Goal: Information Seeking & Learning: Understand process/instructions

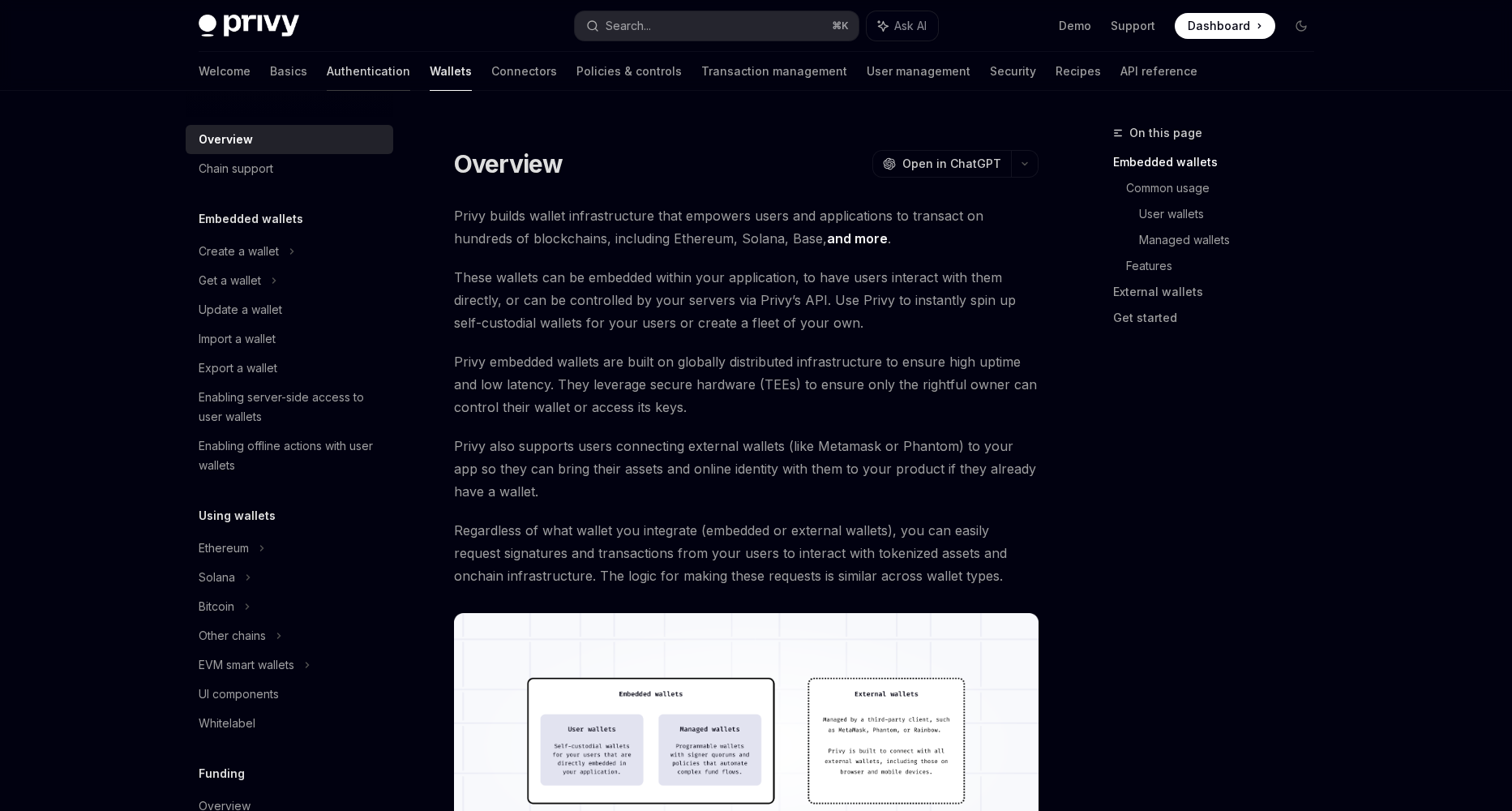
click at [327, 75] on link "Authentication" at bounding box center [368, 71] width 83 height 39
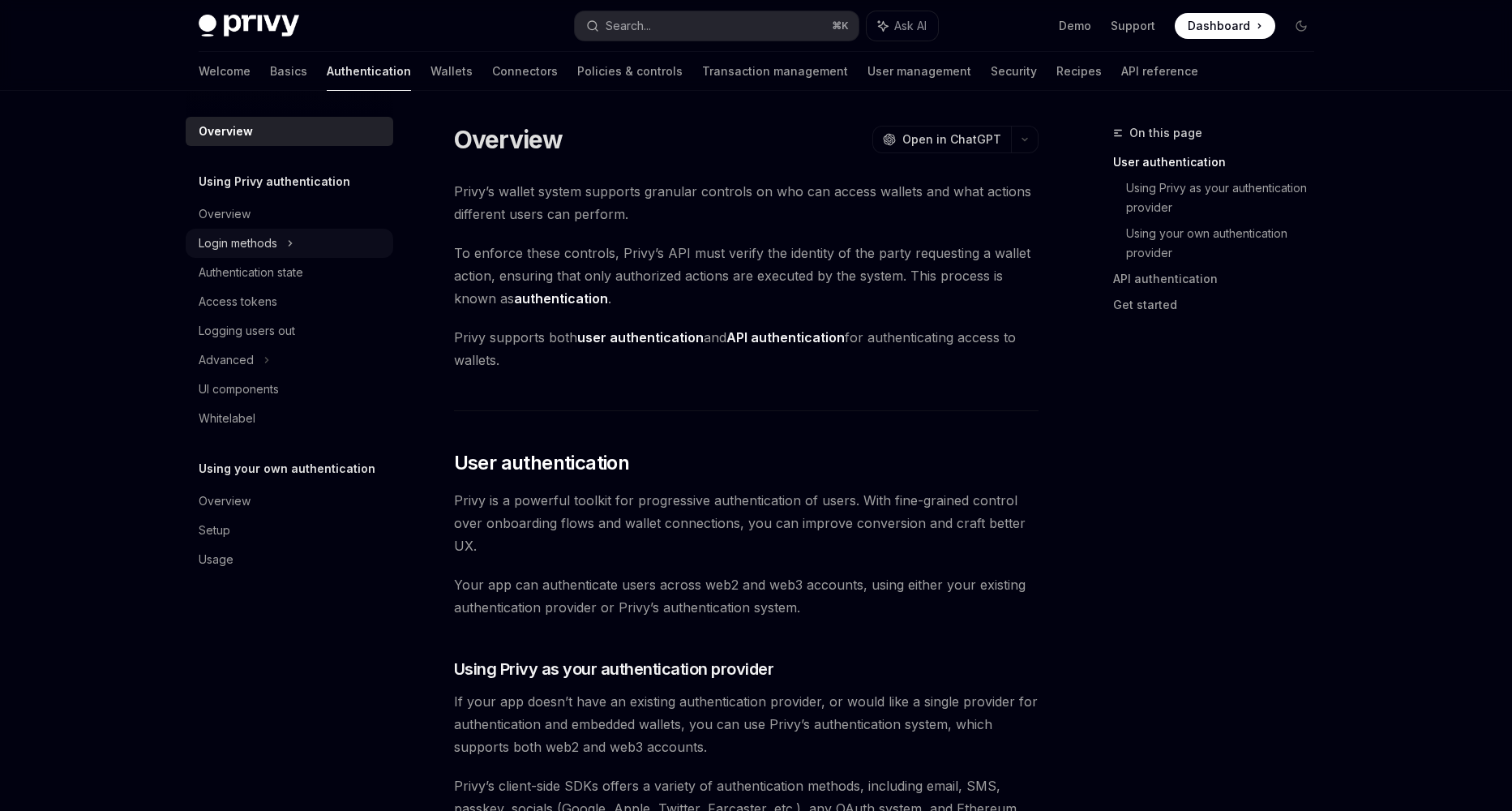
click at [270, 245] on div "Login methods" at bounding box center [238, 244] width 78 height 20
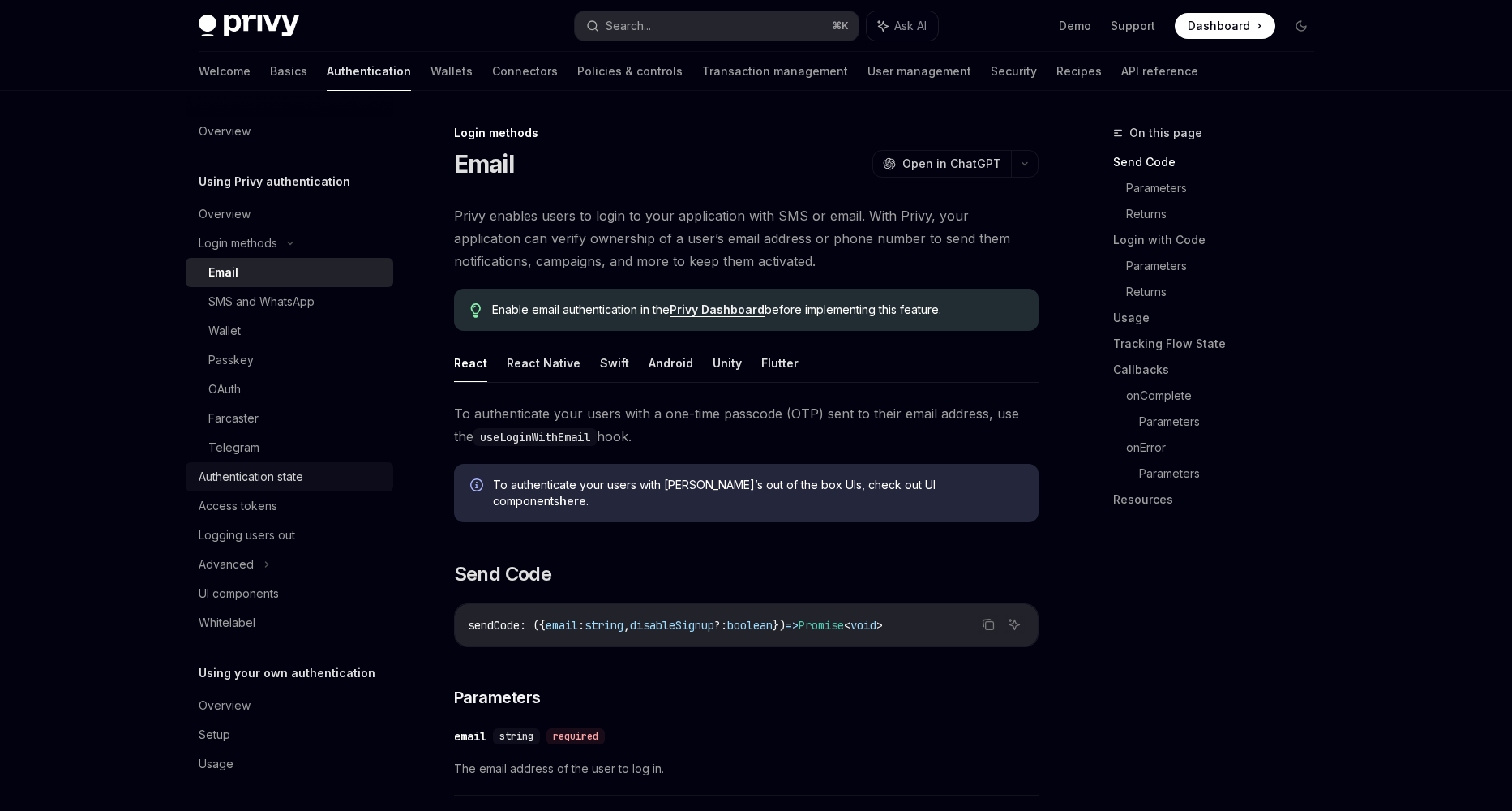
click at [295, 486] on div "Authentication state" at bounding box center [251, 477] width 105 height 20
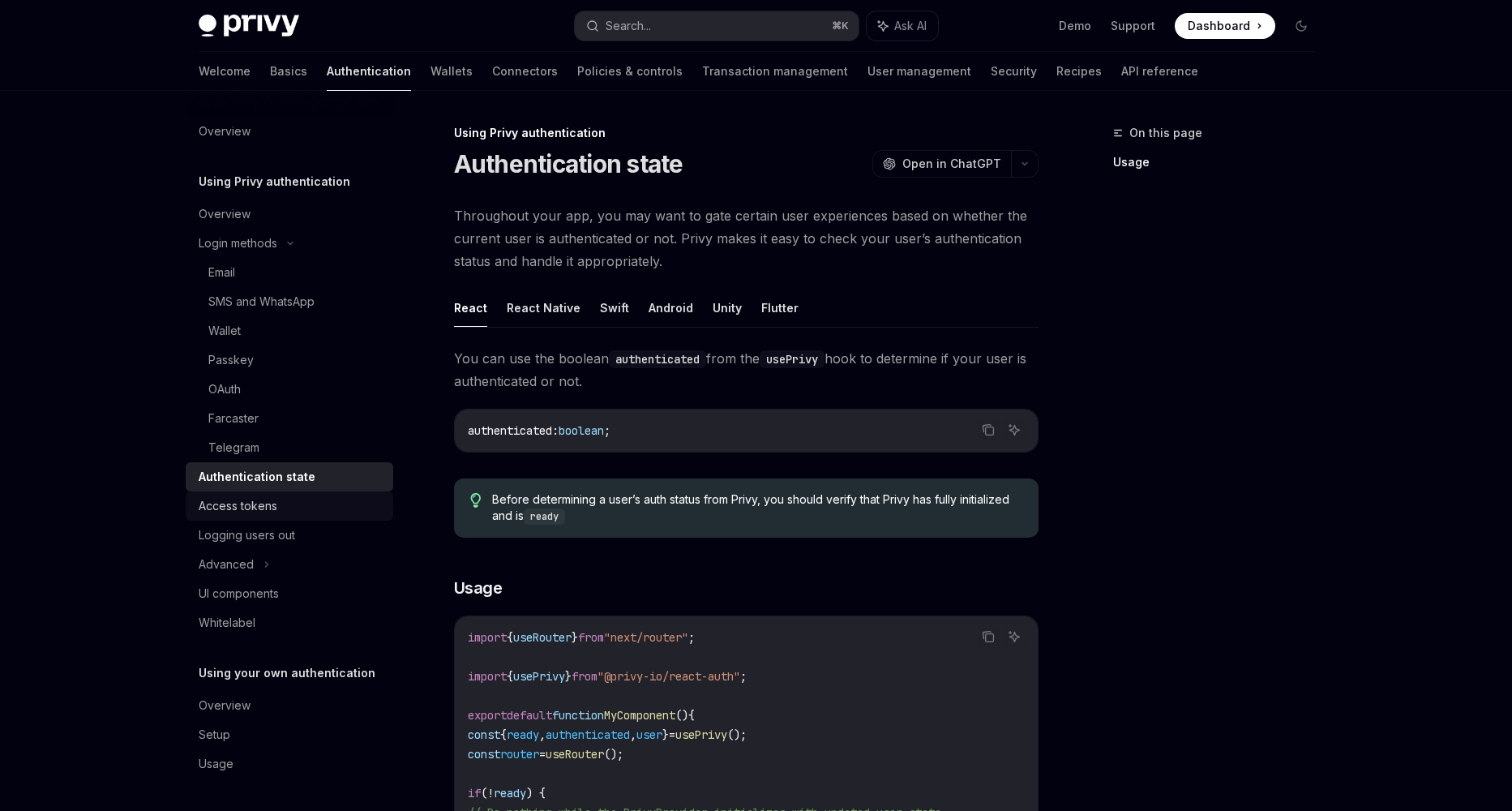
click at [287, 499] on div "Access tokens" at bounding box center [291, 506] width 185 height 20
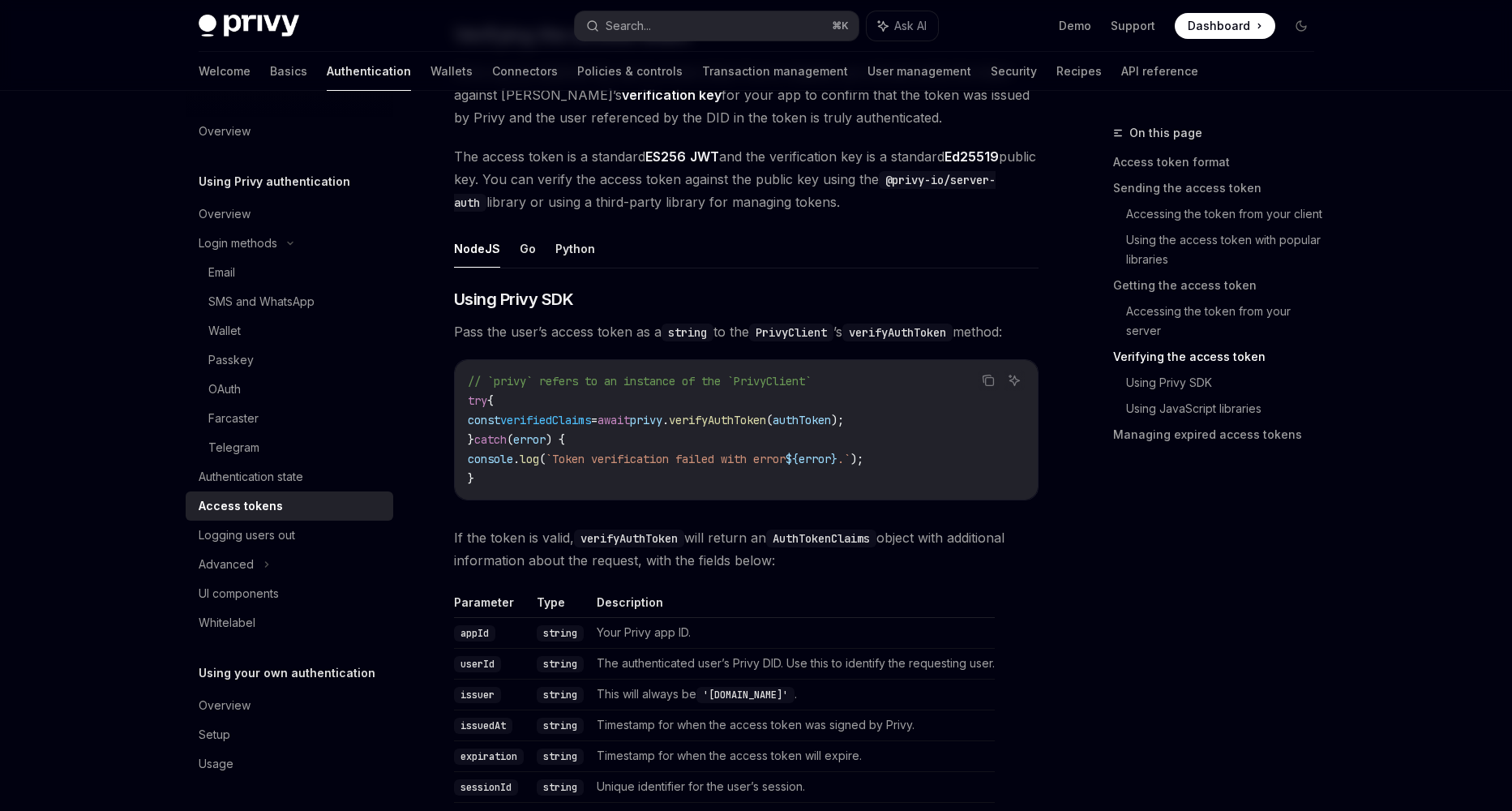
scroll to position [2400, 0]
click at [779, 424] on code "// `privy` refers to an instance of the `PrivyClient` try { const verifiedClaim…" at bounding box center [746, 429] width 557 height 116
click at [766, 420] on span "verifyAuthToken" at bounding box center [718, 420] width 97 height 15
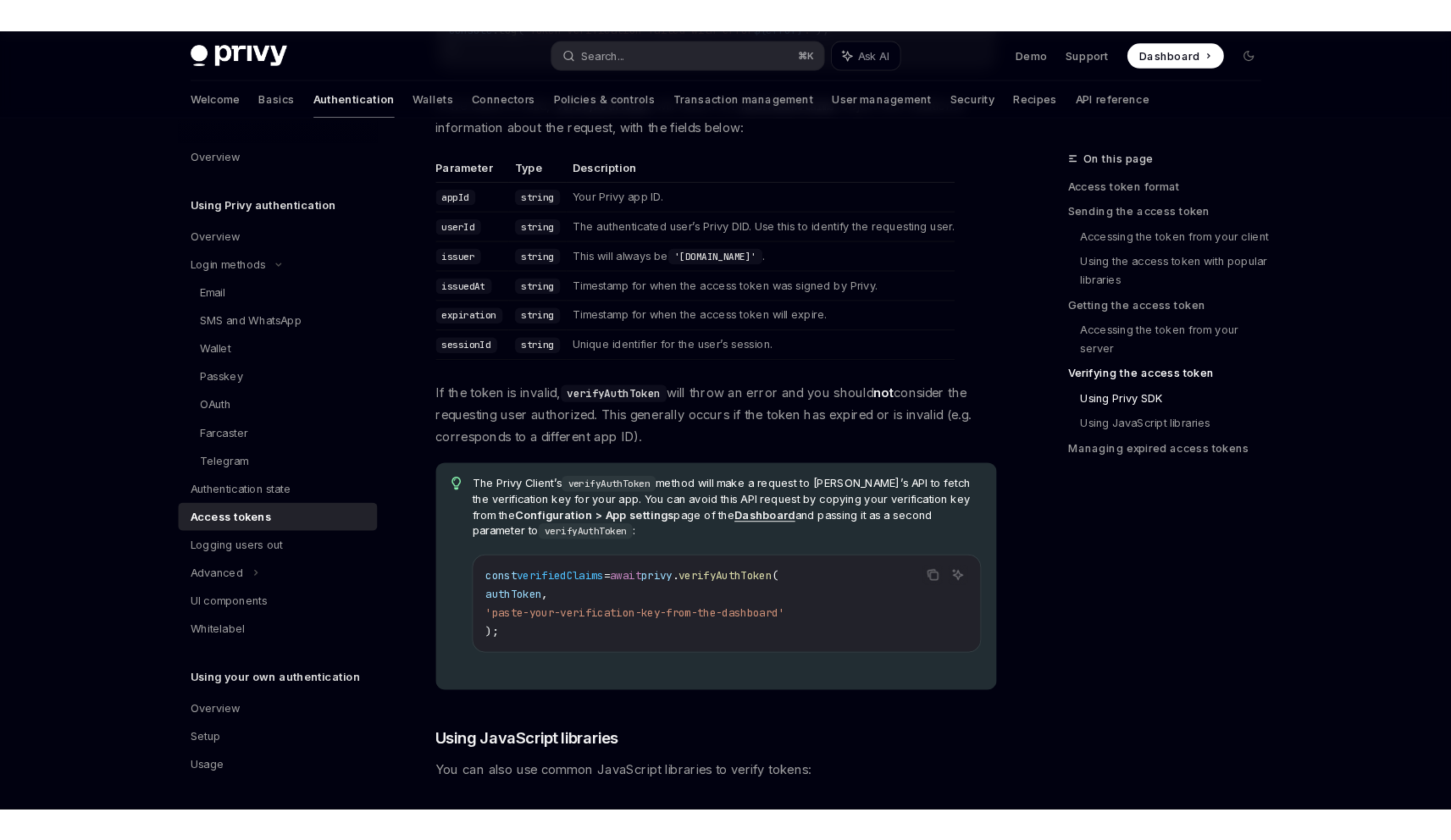
scroll to position [2983, 0]
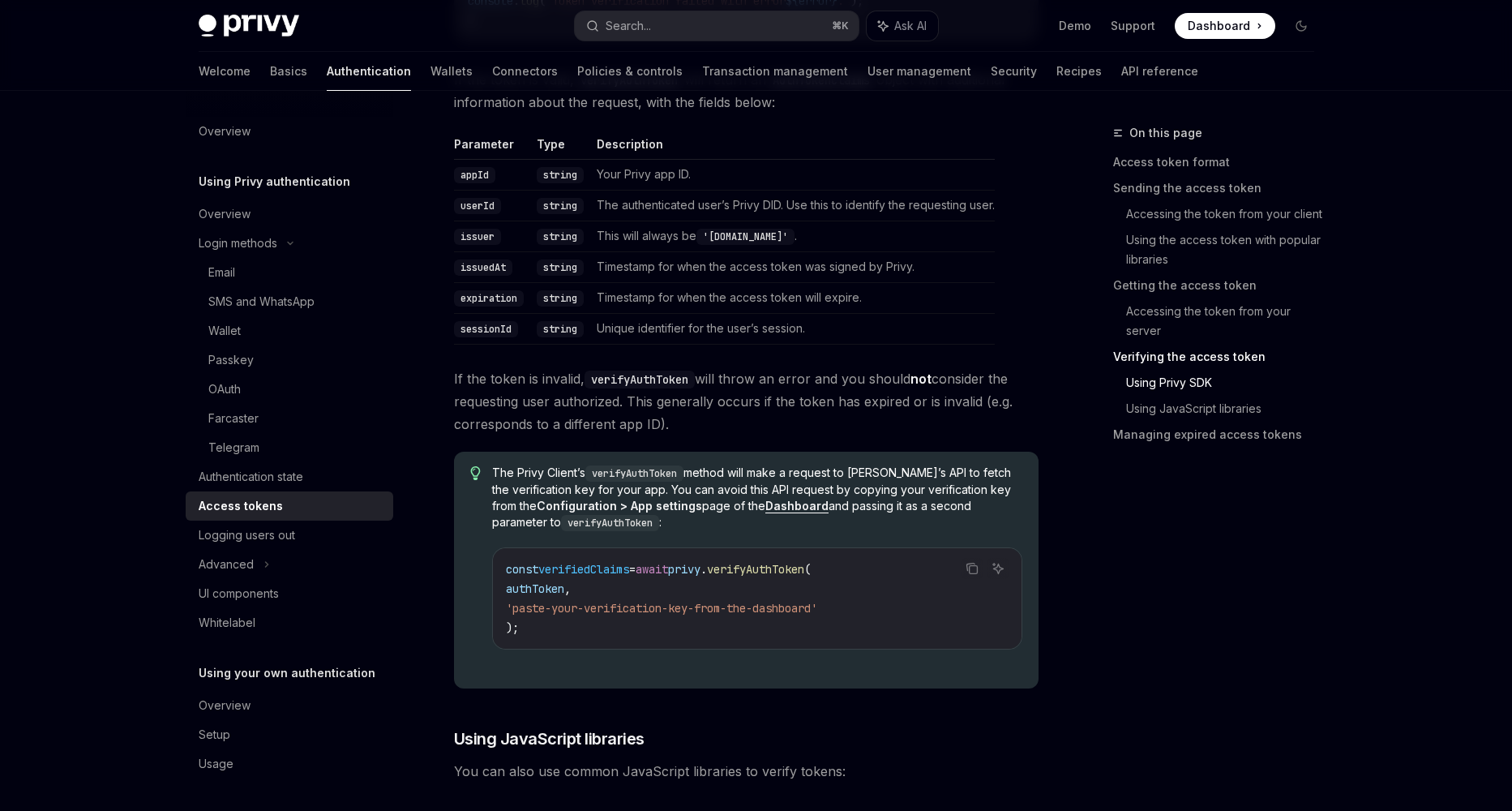
click at [529, 630] on code "const verifiedClaims = await privy . verifyAuthToken ( authToken , 'paste-your-…" at bounding box center [757, 598] width 502 height 78
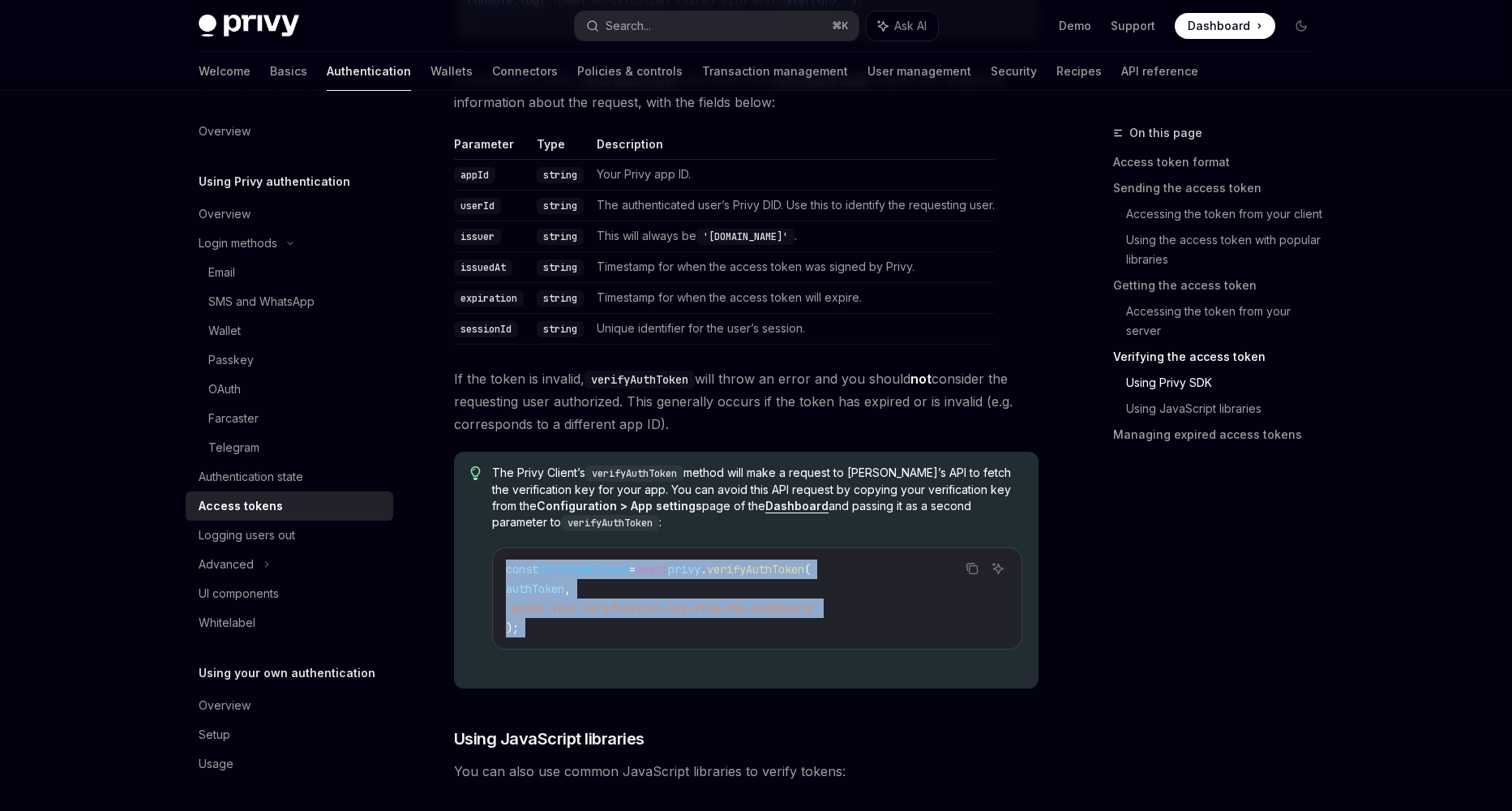
drag, startPoint x: 529, startPoint y: 630, endPoint x: 505, endPoint y: 561, distance: 73.1
click at [506, 561] on code "const verifiedClaims = await privy . verifyAuthToken ( authToken , 'paste-your-…" at bounding box center [757, 598] width 502 height 78
copy code "const verifiedClaims = await privy . verifyAuthToken ( authToken , 'paste-your-…"
